Goal: Transaction & Acquisition: Obtain resource

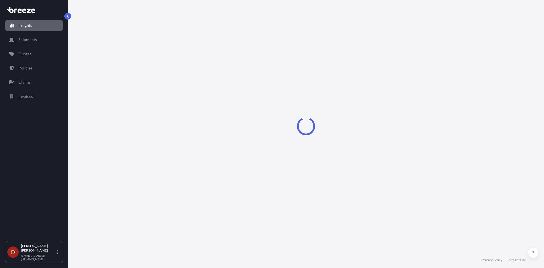
select select "2025"
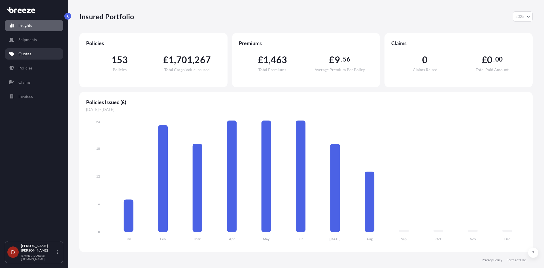
click at [24, 51] on p "Quotes" at bounding box center [24, 54] width 13 height 6
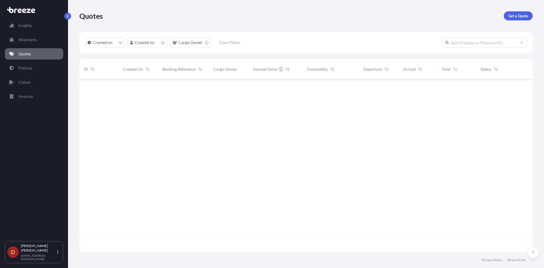
scroll to position [171, 449]
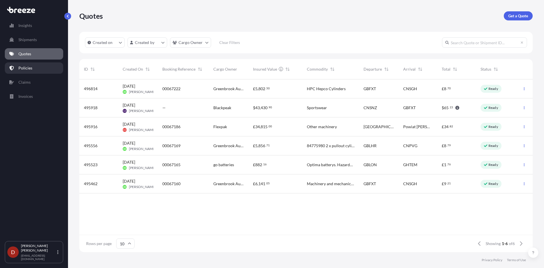
click at [39, 69] on link "Policies" at bounding box center [34, 67] width 58 height 11
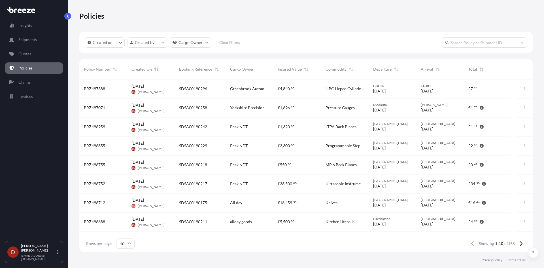
scroll to position [35, 0]
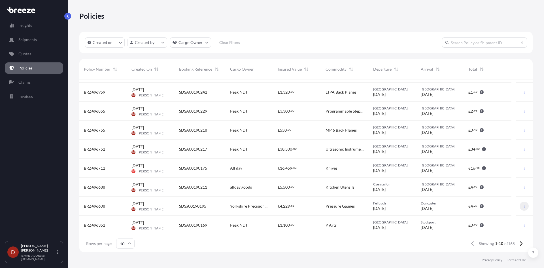
click at [522, 207] on icon "button" at bounding box center [523, 205] width 3 height 3
click at [501, 209] on p "Duplicate quote" at bounding box center [489, 207] width 28 height 6
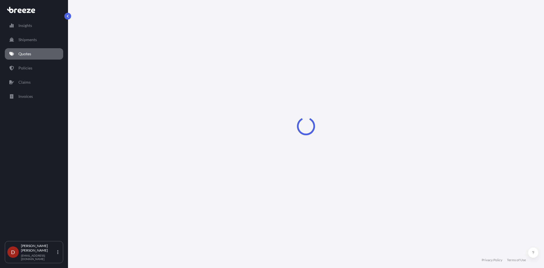
select select "Road"
select select "1"
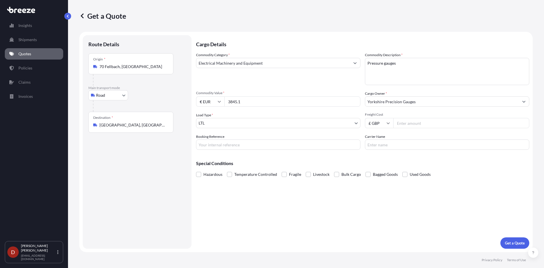
drag, startPoint x: 273, startPoint y: 104, endPoint x: 19, endPoint y: 112, distance: 254.0
click at [44, 110] on div "Insights Shipments Quotes Policies Claims Invoices D [PERSON_NAME] [PERSON_NAME…" at bounding box center [272, 134] width 544 height 268
type input "4478.91"
click at [250, 149] on input "Booking Reference" at bounding box center [278, 144] width 164 height 10
click at [262, 150] on div "Cargo Details Commodity Category * Electrical Machinery and Equipment Commodity…" at bounding box center [362, 141] width 333 height 213
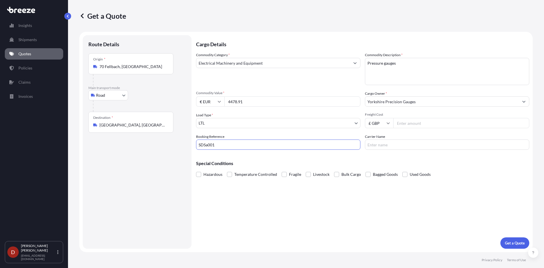
click at [256, 147] on input "SDSa001" at bounding box center [278, 144] width 164 height 10
type input "SDSa00190298"
click at [510, 241] on p "Get a Quote" at bounding box center [515, 243] width 20 height 6
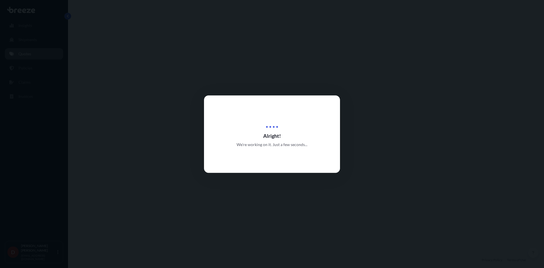
select select "Road"
select select "1"
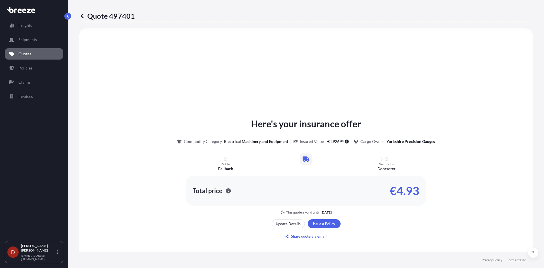
scroll to position [199, 0]
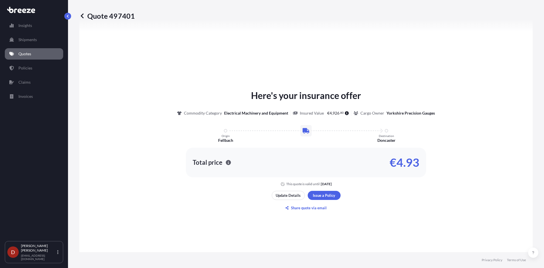
click at [311, 190] on div "Here's your insurance offer Commodity Category Electrical Machinery and Equipme…" at bounding box center [305, 150] width 437 height 285
click at [316, 203] on button "Share quote via email" at bounding box center [306, 207] width 69 height 9
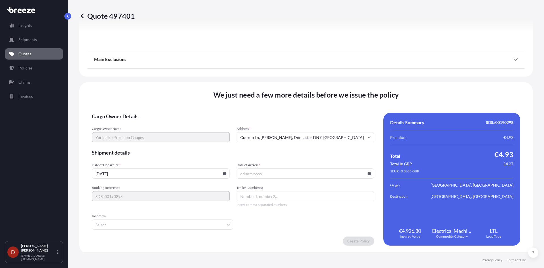
scroll to position [626, 0]
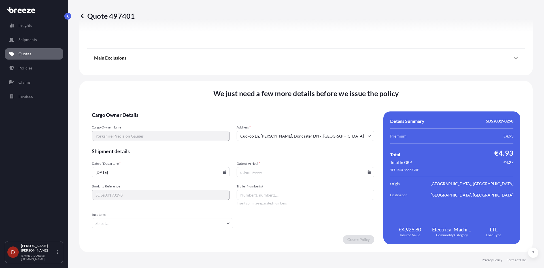
drag, startPoint x: 258, startPoint y: 177, endPoint x: 265, endPoint y: 176, distance: 6.6
click at [260, 177] on input "Date of Arrival *" at bounding box center [306, 172] width 138 height 10
click at [224, 172] on icon at bounding box center [224, 171] width 3 height 3
click at [174, 132] on button "22" at bounding box center [173, 132] width 9 height 9
type input "[DATE]"
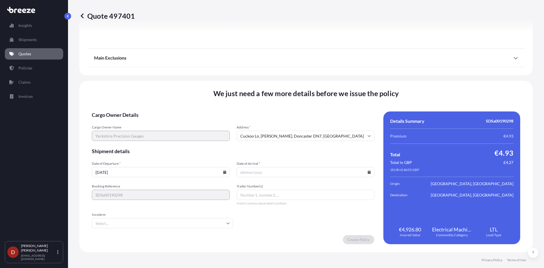
click at [322, 171] on input "Date of Arrival *" at bounding box center [306, 172] width 138 height 10
click at [367, 171] on icon at bounding box center [368, 171] width 3 height 3
click at [303, 142] on button "28" at bounding box center [303, 143] width 9 height 9
type input "[DATE]"
click at [219, 172] on input "[DATE]" at bounding box center [161, 172] width 138 height 10
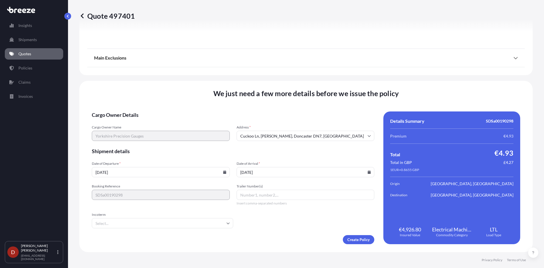
click at [223, 173] on icon at bounding box center [224, 171] width 3 height 3
click at [118, 143] on button "25" at bounding box center [120, 143] width 9 height 9
type input "[DATE]"
click at [339, 232] on form "Cargo Owner Details Cargo Owner Name Yorkshire Precision Gauges Address * [GEOG…" at bounding box center [233, 177] width 282 height 133
drag, startPoint x: 342, startPoint y: 233, endPoint x: 347, endPoint y: 234, distance: 4.6
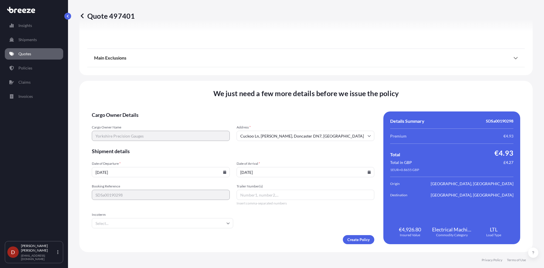
click at [347, 234] on form "Cargo Owner Details Cargo Owner Name Yorkshire Precision Gauges Address * [GEOG…" at bounding box center [233, 177] width 282 height 133
click at [348, 234] on form "Cargo Owner Details Cargo Owner Name Yorkshire Precision Gauges Address * [GEOG…" at bounding box center [233, 177] width 282 height 133
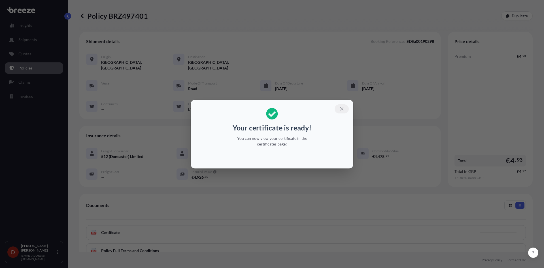
click at [339, 108] on icon "button" at bounding box center [341, 108] width 5 height 5
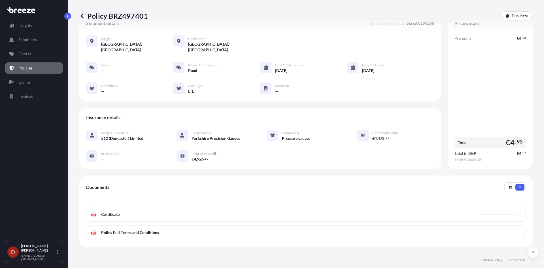
scroll to position [28, 0]
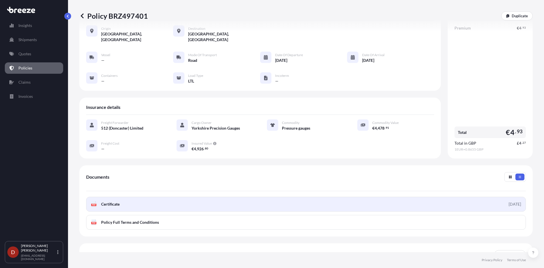
click at [246, 200] on link "PDF Certificate [DATE]" at bounding box center [306, 204] width 440 height 15
